Goal: Information Seeking & Learning: Learn about a topic

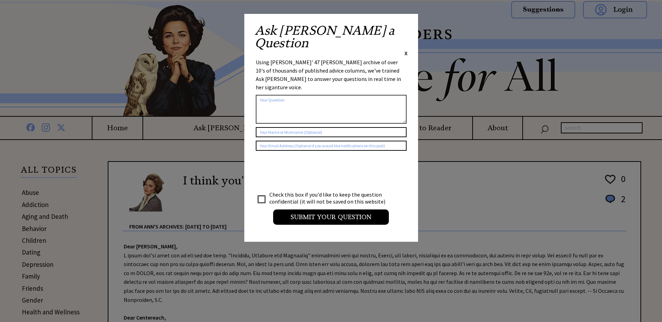
click at [405, 50] on span "X" at bounding box center [405, 53] width 3 height 7
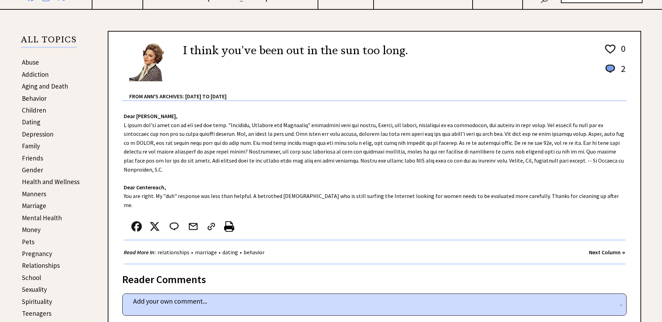
scroll to position [69, 0]
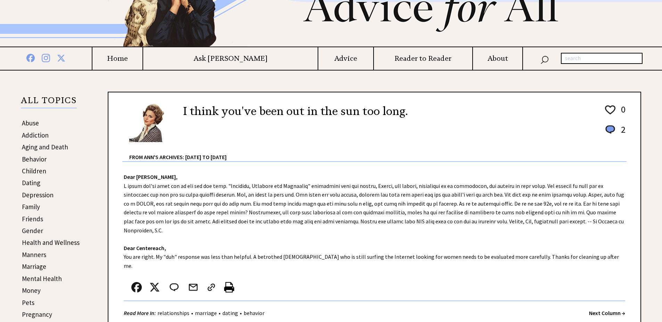
click at [35, 183] on link "Dating" at bounding box center [31, 183] width 18 height 8
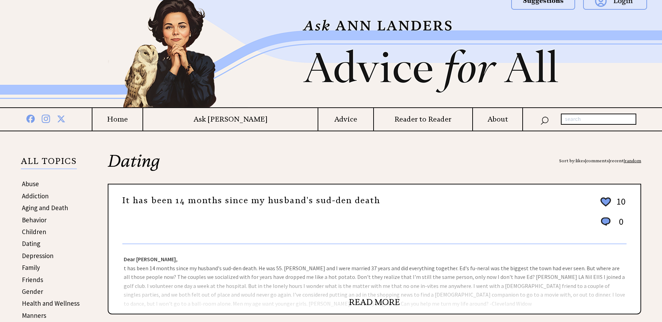
scroll to position [69, 0]
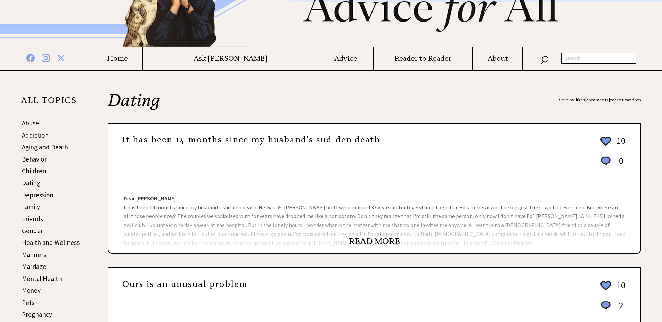
click at [365, 240] on link "READ MORE" at bounding box center [374, 241] width 51 height 10
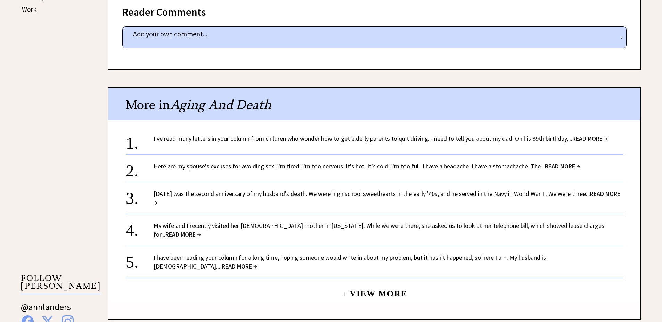
scroll to position [452, 0]
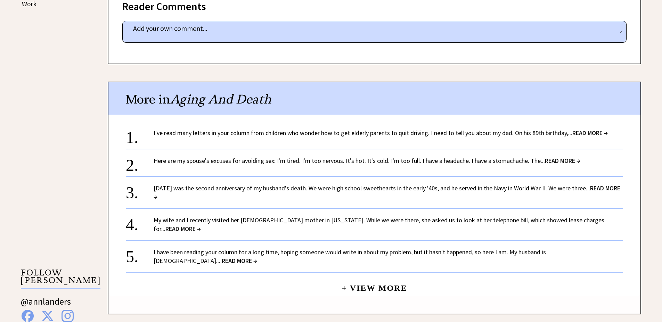
click at [405, 184] on link "March 1 was the second anniversary of my husband's death. We were high school s…" at bounding box center [387, 192] width 467 height 17
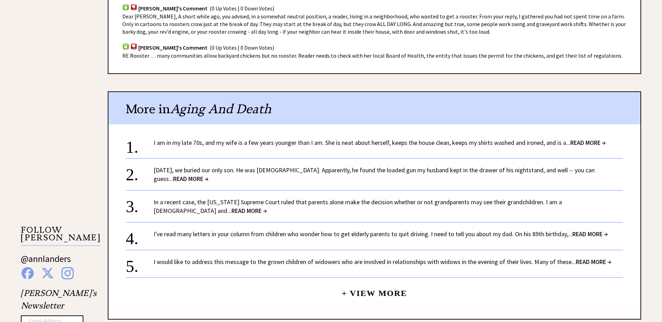
scroll to position [521, 0]
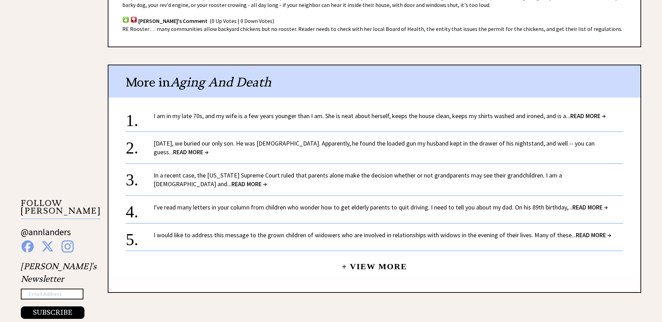
click at [354, 115] on link "I am in my late 70s, and my wife is a few years younger than I am. She is neat …" at bounding box center [380, 116] width 452 height 8
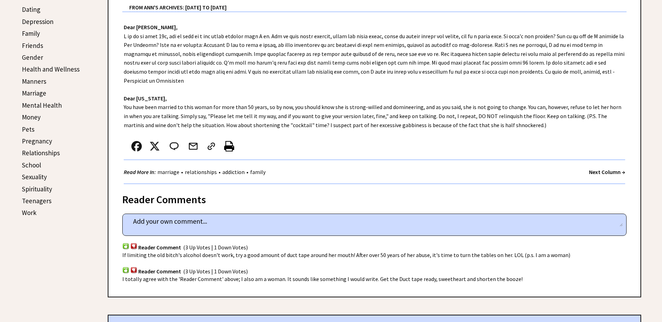
scroll to position [243, 0]
